Goal: Ask a question

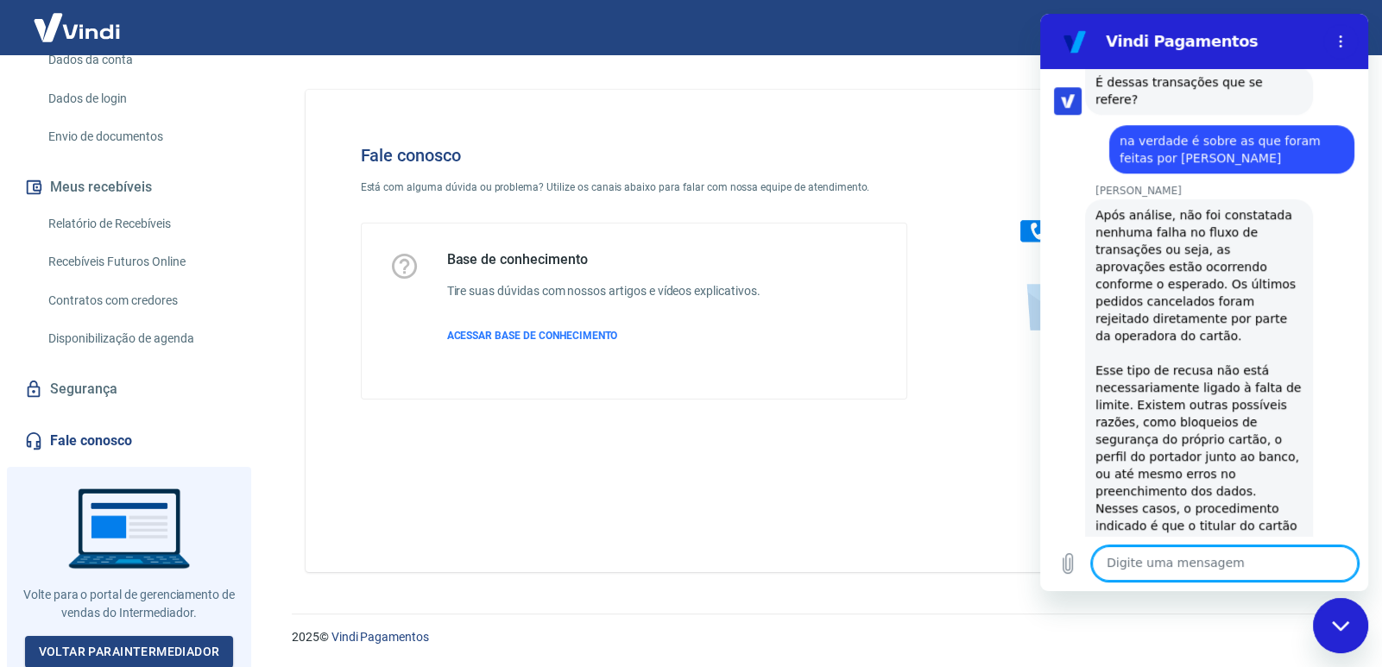
scroll to position [1601, 0]
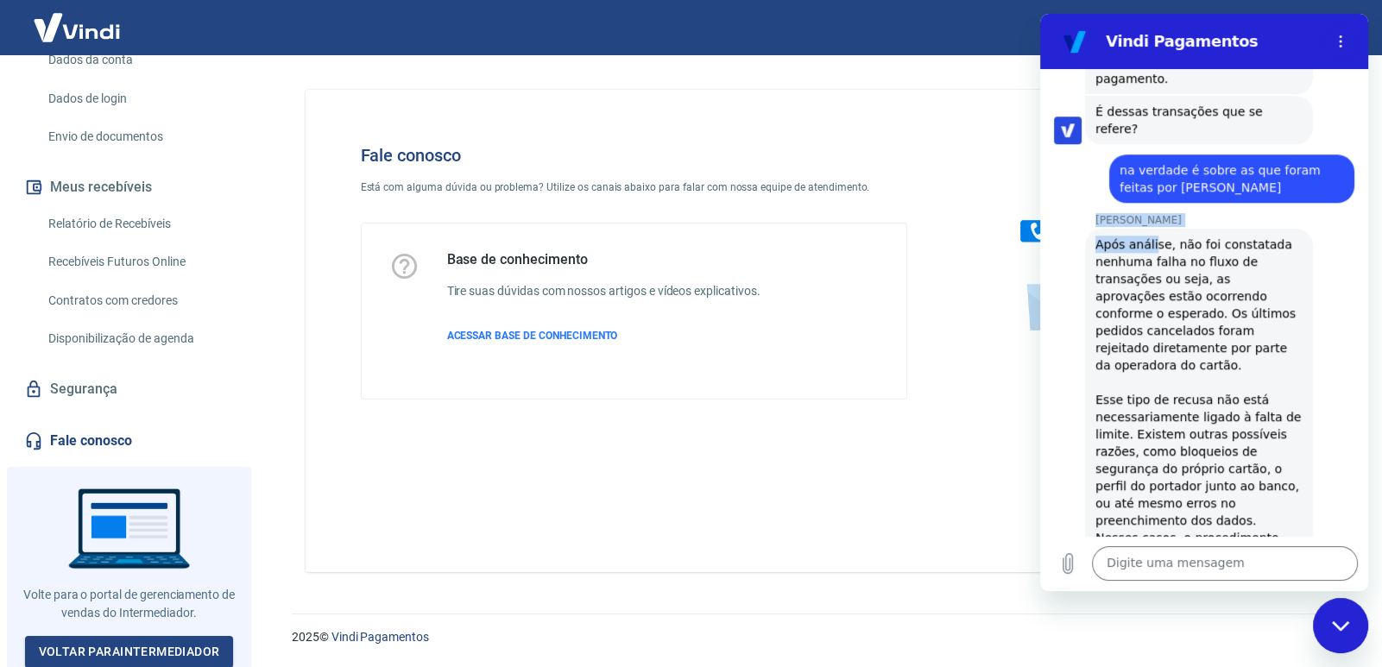
drag, startPoint x: 1092, startPoint y: 150, endPoint x: 1267, endPoint y: 288, distance: 222.4
click at [1267, 288] on div "[PERSON_NAME] [PERSON_NAME] diz: Após análise, não foi constatada nenhuma falha…" at bounding box center [1211, 443] width 314 height 461
click at [1100, 236] on div "Após análise, não foi constatada nenhuma falha no fluxo de transações ou seja, …" at bounding box center [1198, 451] width 207 height 431
click at [1095, 236] on div "Após análise, não foi constatada nenhuma falha no fluxo de transações ou seja, …" at bounding box center [1198, 451] width 207 height 431
click at [1126, 236] on div "Após análise, não foi constatada nenhuma falha no fluxo de transações ou seja, …" at bounding box center [1198, 451] width 207 height 431
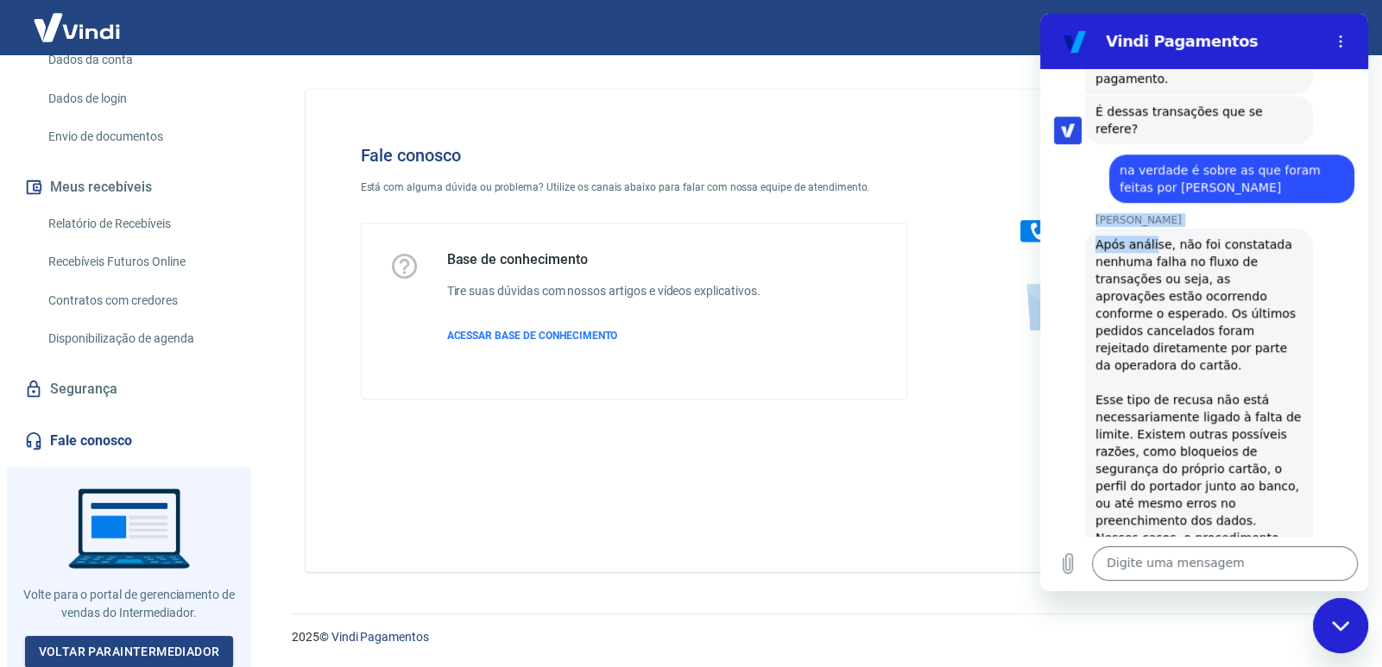
click at [1173, 274] on div "Após análise, não foi constatada nenhuma falha no fluxo de transações ou seja, …" at bounding box center [1198, 451] width 207 height 431
drag, startPoint x: 1178, startPoint y: 213, endPoint x: 1129, endPoint y: 310, distance: 108.4
click at [1152, 267] on div "Após análise, não foi constatada nenhuma falha no fluxo de transações ou seja, …" at bounding box center [1198, 451] width 207 height 431
drag, startPoint x: 1129, startPoint y: 310, endPoint x: 1126, endPoint y: 345, distance: 35.5
click at [1119, 338] on div "Após análise, não foi constatada nenhuma falha no fluxo de transações ou seja, …" at bounding box center [1198, 451] width 207 height 431
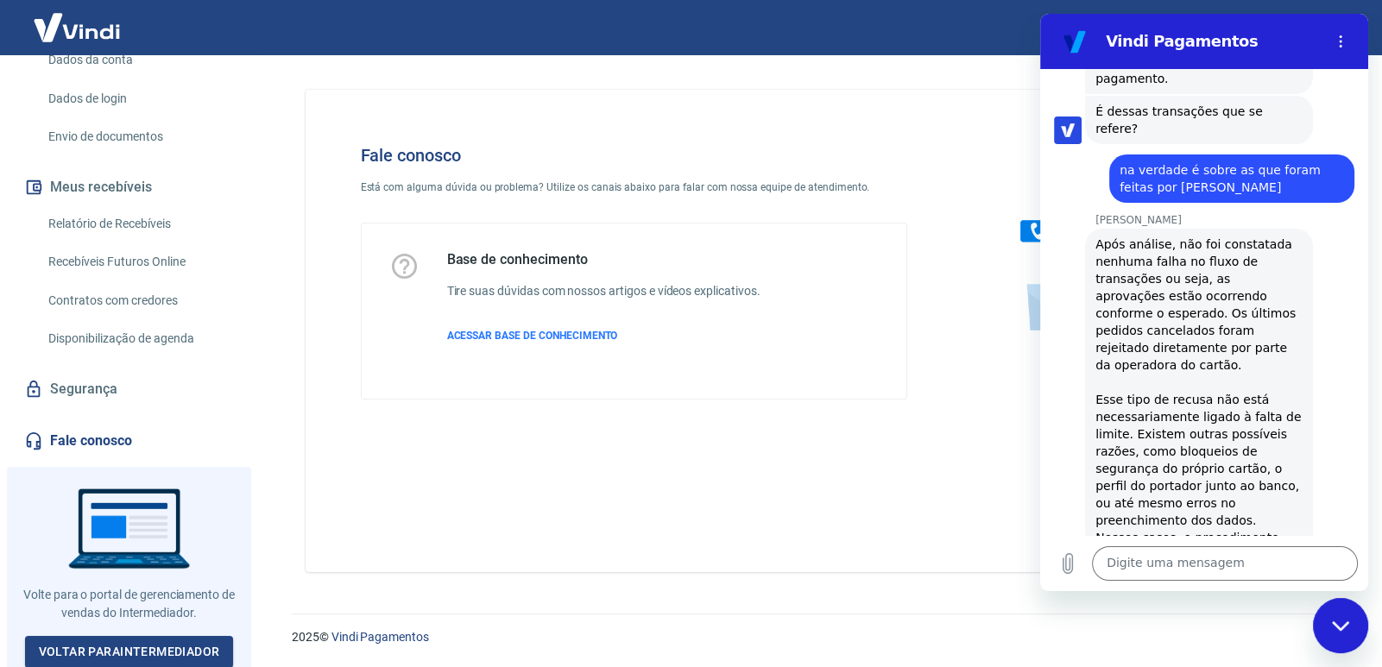
click at [1148, 283] on div "Enviar" at bounding box center [1204, 330] width 138 height 138
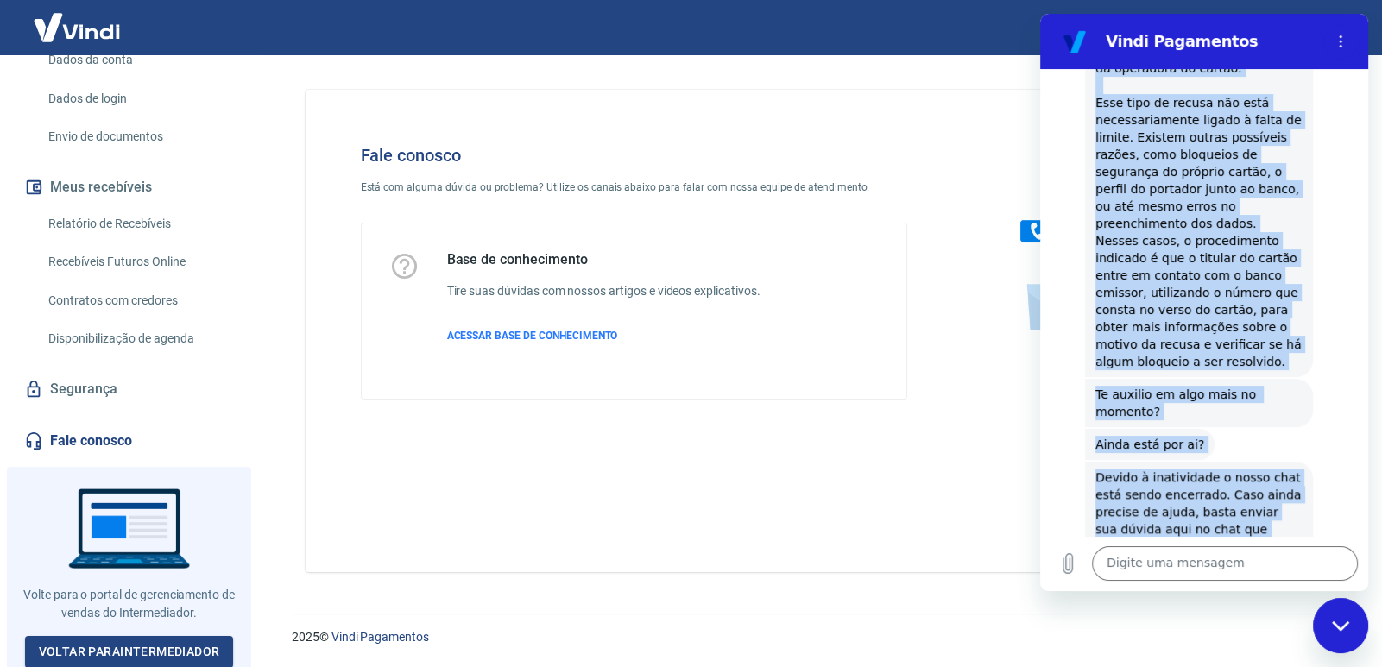
scroll to position [1929, 0]
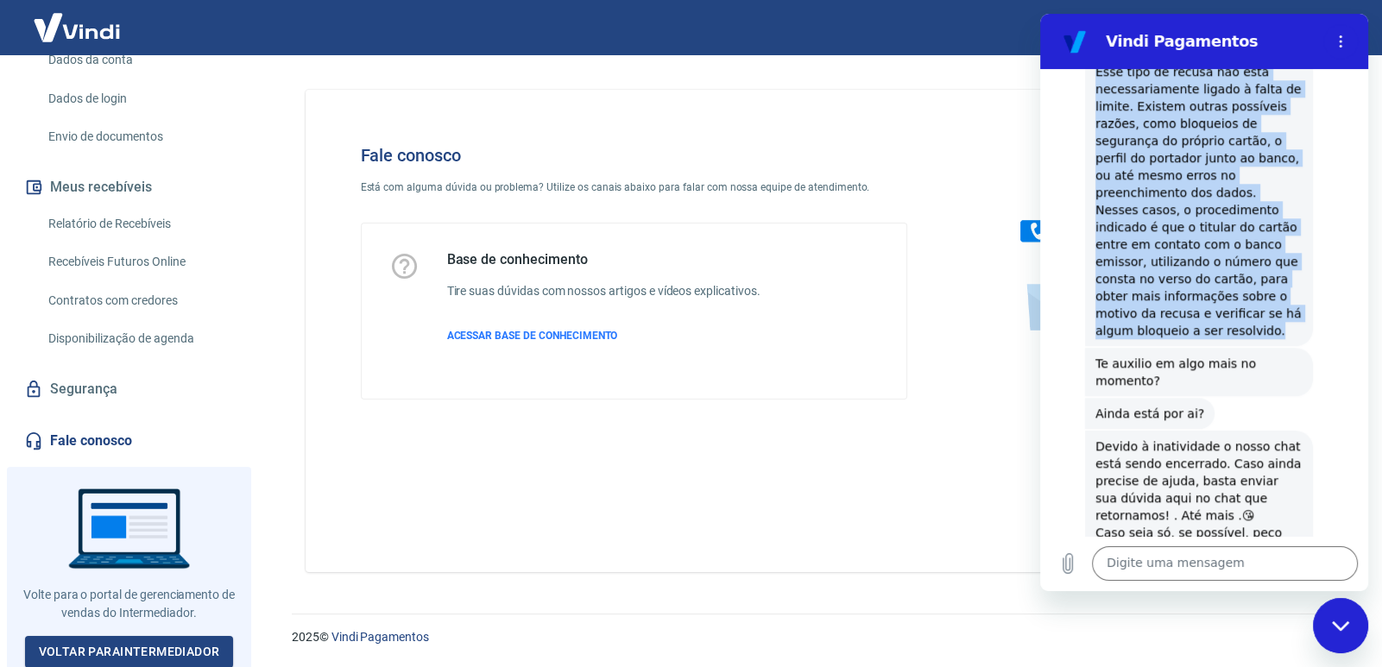
drag, startPoint x: 1093, startPoint y: 148, endPoint x: 1264, endPoint y: 268, distance: 209.3
click at [1264, 268] on div "[PERSON_NAME] [PERSON_NAME] diz: Após análise, não foi constatada nenhuma falha…" at bounding box center [1211, 115] width 314 height 461
copy div "[PERSON_NAME] [PERSON_NAME] diz: Após análise, não foi constatada nenhuma falha…"
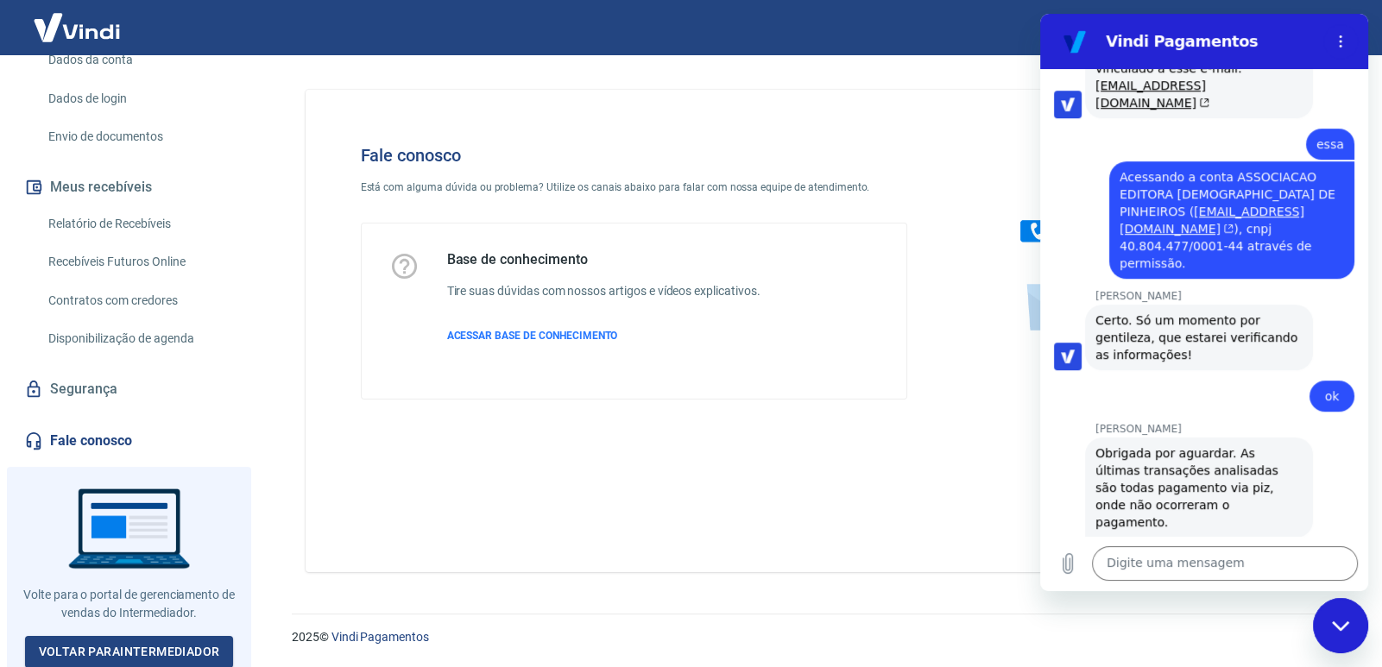
scroll to position [1181, 0]
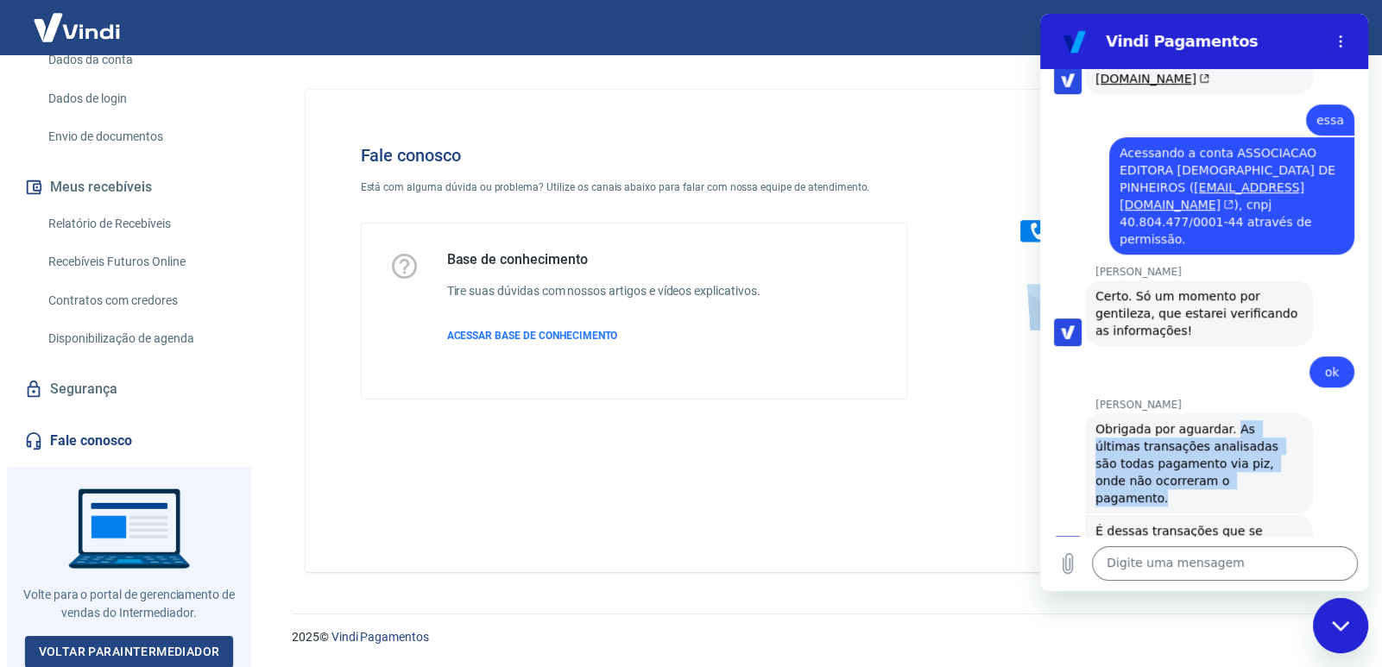
drag, startPoint x: 1224, startPoint y: 391, endPoint x: 1262, endPoint y: 448, distance: 68.5
click at [1262, 448] on span "Obrigada por aguardar. As últimas transações analisadas são todas pagamento via…" at bounding box center [1198, 463] width 207 height 86
copy span "As últimas transações analisadas são todas pagamento via piz, onde não ocorrera…"
